Goal: Information Seeking & Learning: Find specific fact

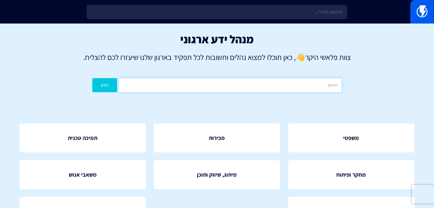
click at [283, 84] on input "text" at bounding box center [230, 85] width 223 height 14
type input "קופונים"
click at [111, 81] on button "חפש" at bounding box center [104, 85] width 25 height 14
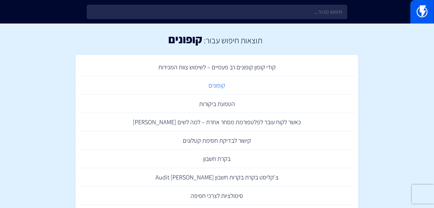
click at [216, 86] on link "קופונים" at bounding box center [217, 85] width 277 height 19
